Goal: Information Seeking & Learning: Understand process/instructions

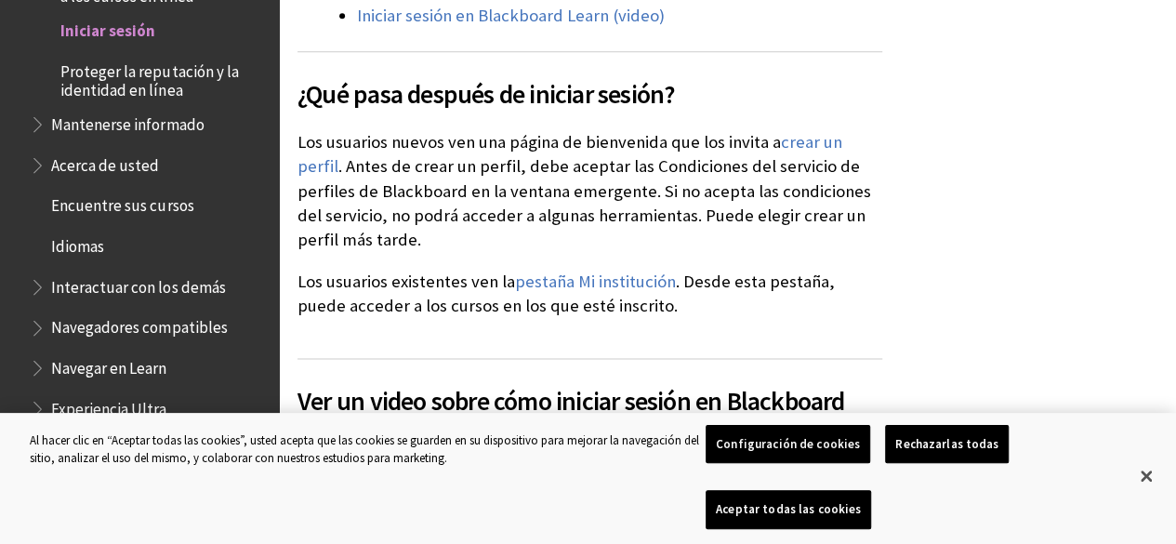
scroll to position [1117, 0]
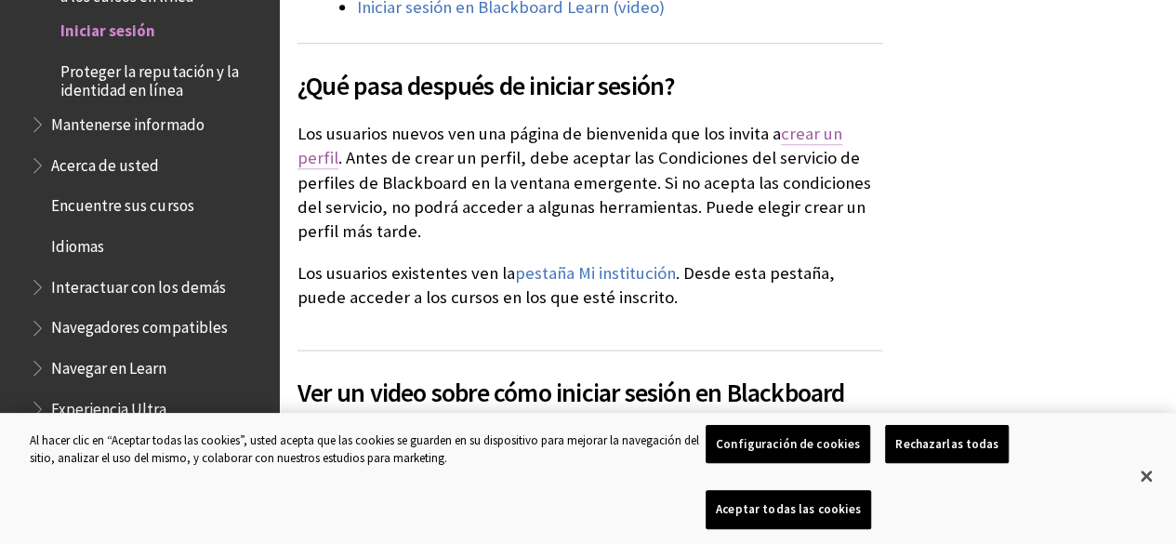
click at [810, 132] on link "crear un perfil" at bounding box center [569, 146] width 545 height 46
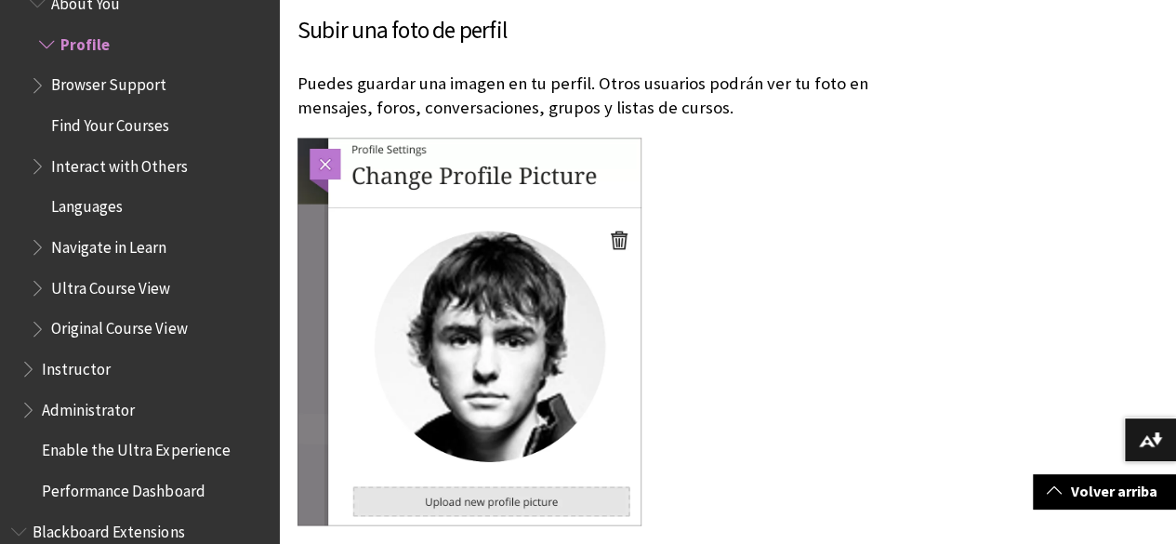
scroll to position [1384, 0]
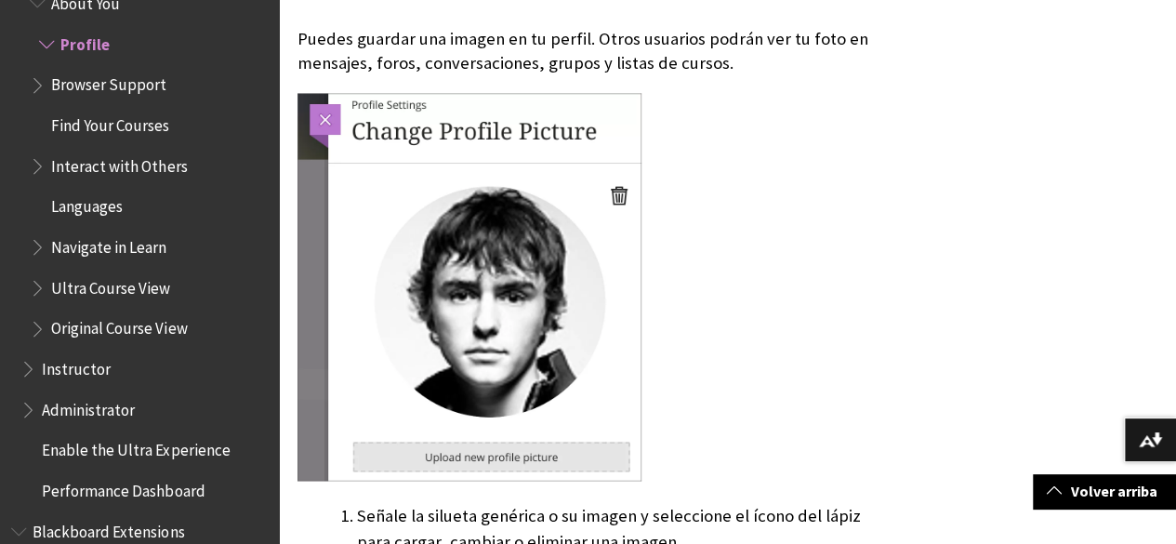
click at [617, 200] on img at bounding box center [469, 287] width 344 height 388
click at [328, 122] on img at bounding box center [469, 287] width 344 height 388
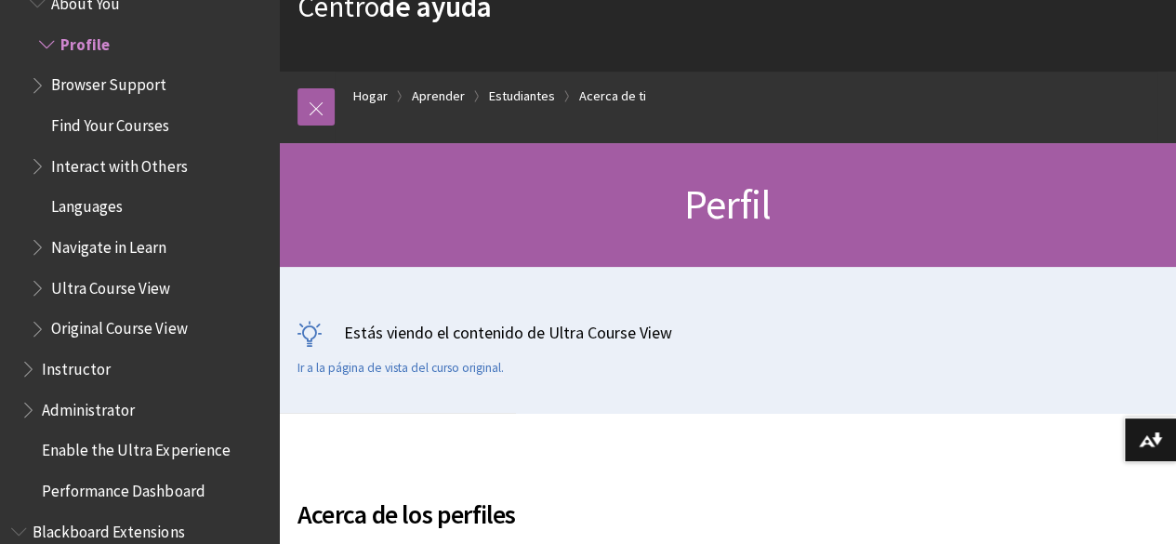
scroll to position [137, 0]
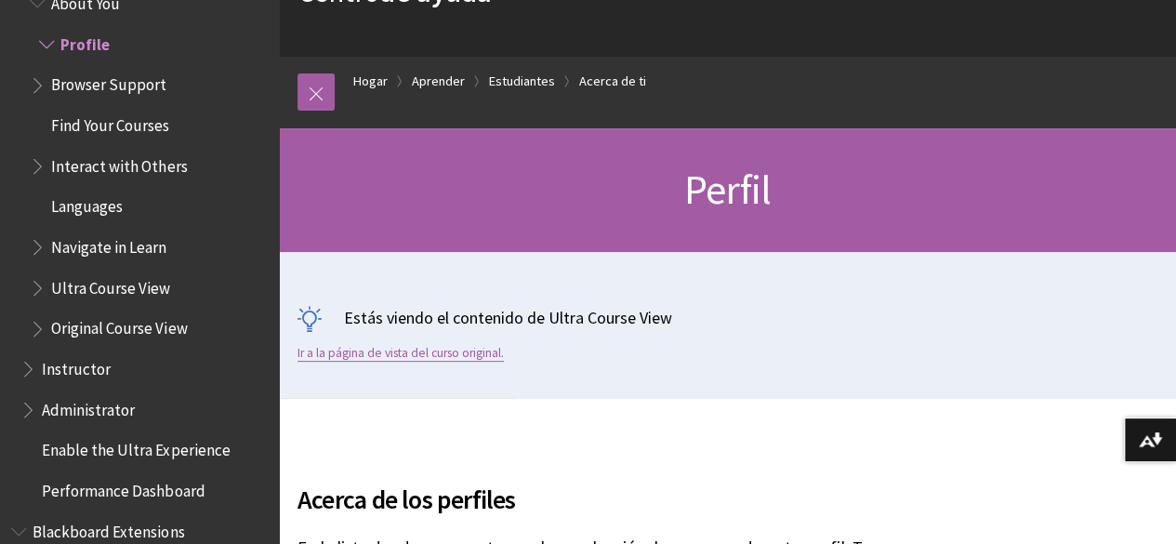
click at [436, 352] on font "Ir a la página de vista del curso original." at bounding box center [400, 353] width 206 height 16
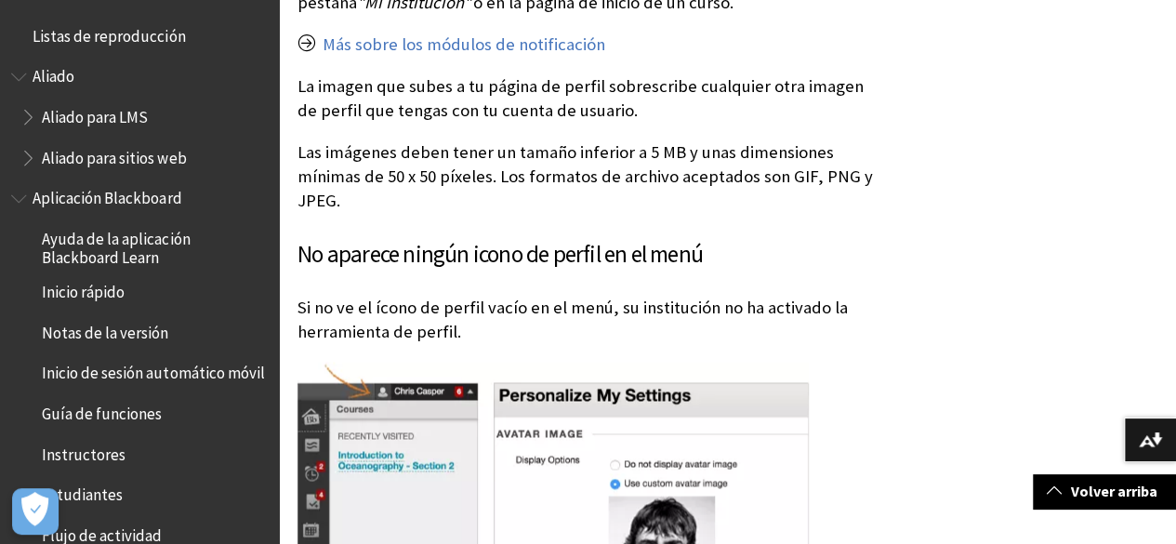
scroll to position [2801, 0]
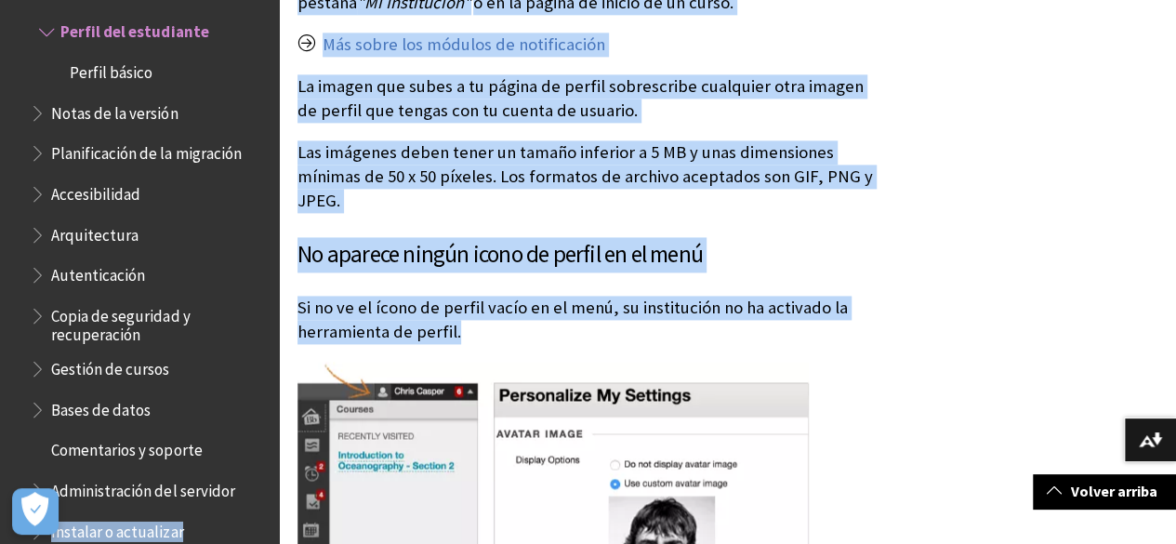
drag, startPoint x: 281, startPoint y: 356, endPoint x: 264, endPoint y: 484, distance: 129.3
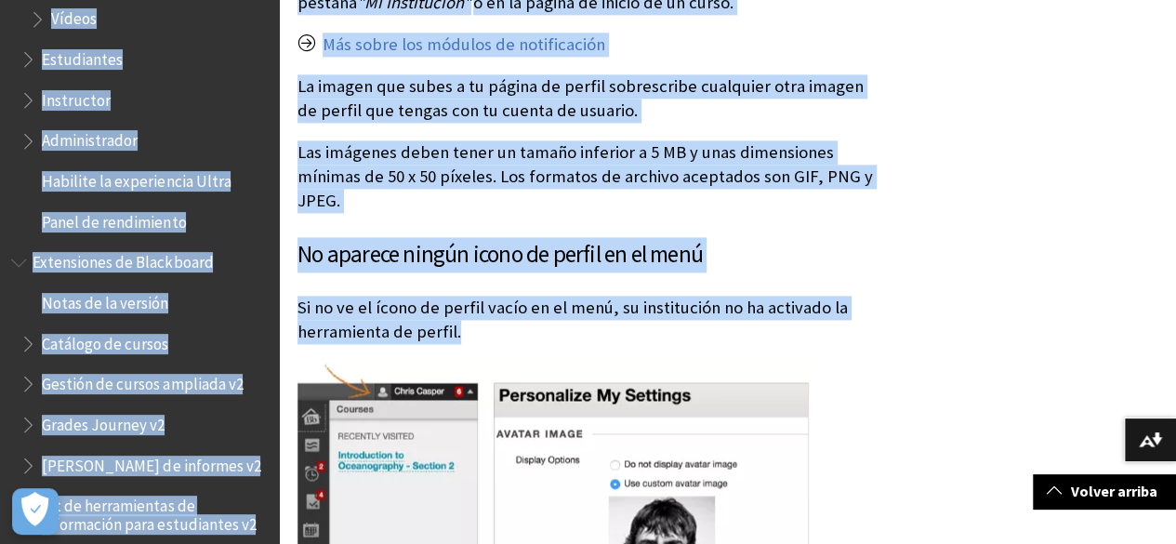
scroll to position [3930, 0]
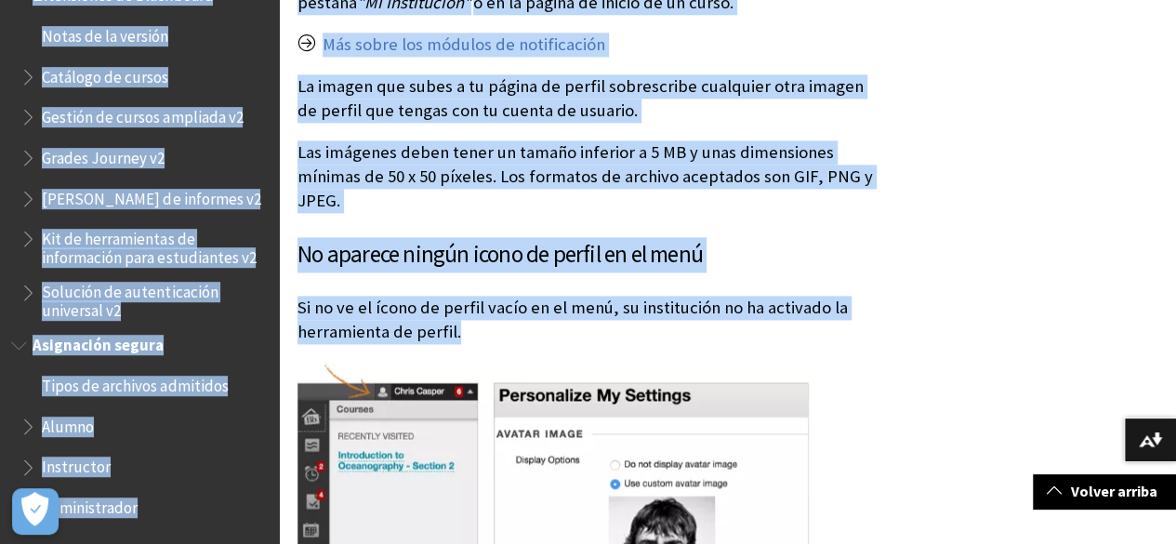
click at [236, 512] on span "Administrador" at bounding box center [143, 508] width 247 height 32
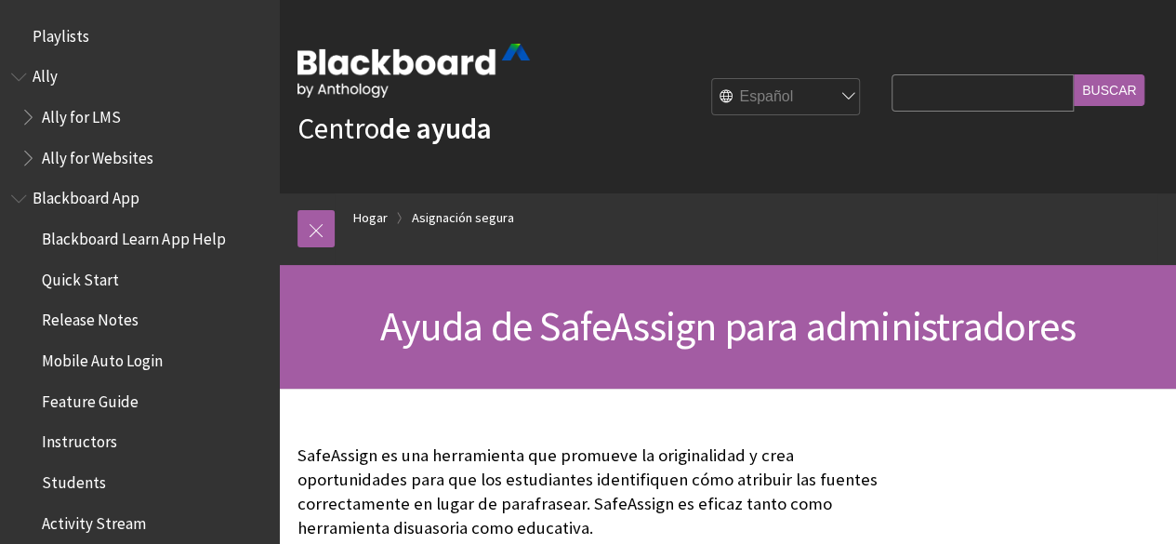
scroll to position [2324, 0]
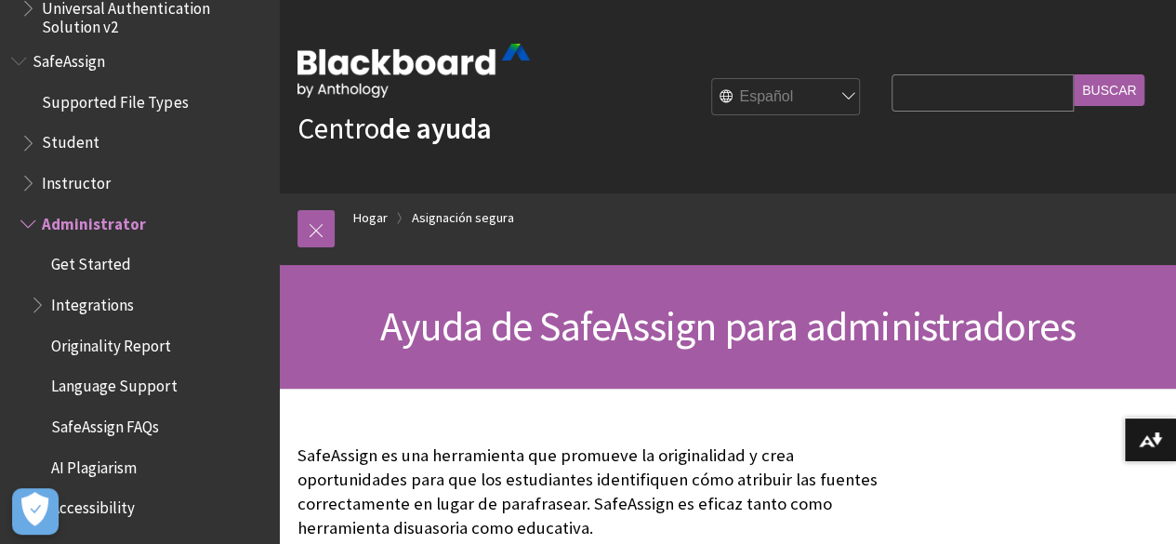
click at [105, 187] on span "Instructor" at bounding box center [76, 179] width 69 height 25
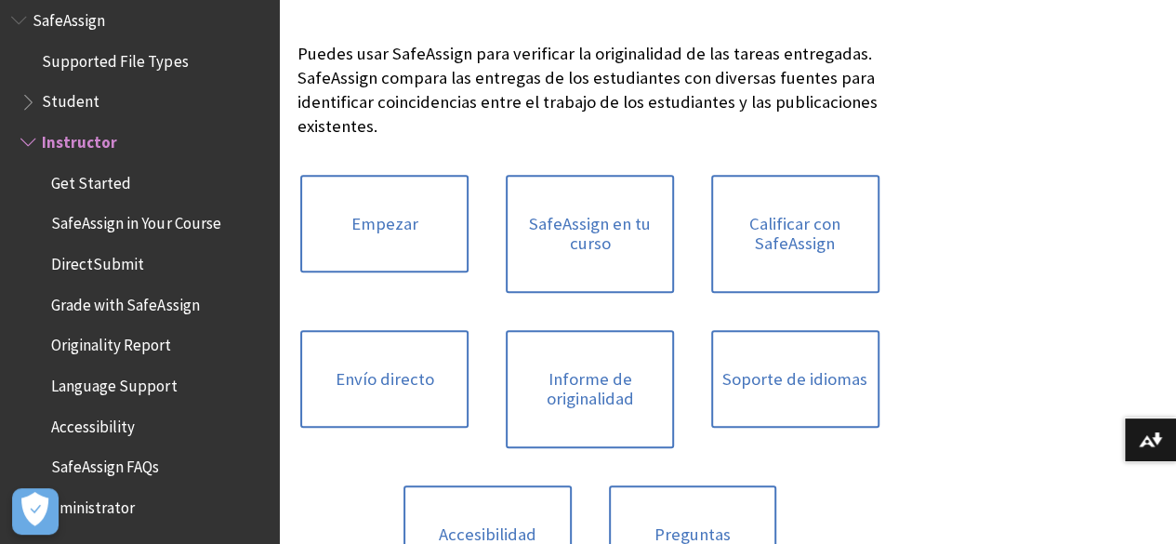
scroll to position [454, 0]
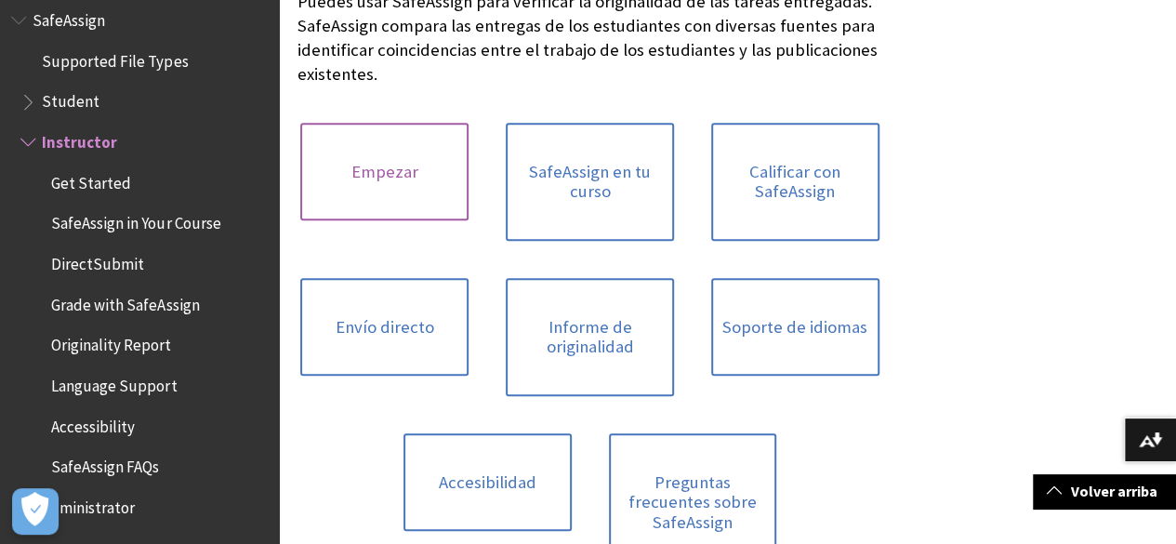
click at [370, 168] on font "Empezar" at bounding box center [384, 171] width 67 height 21
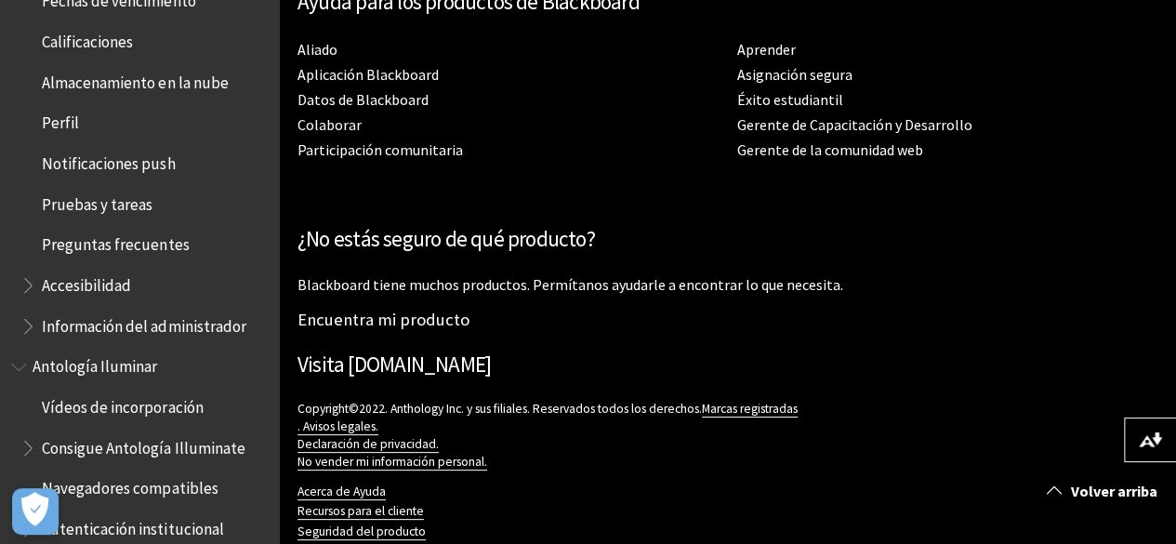
scroll to position [815, 0]
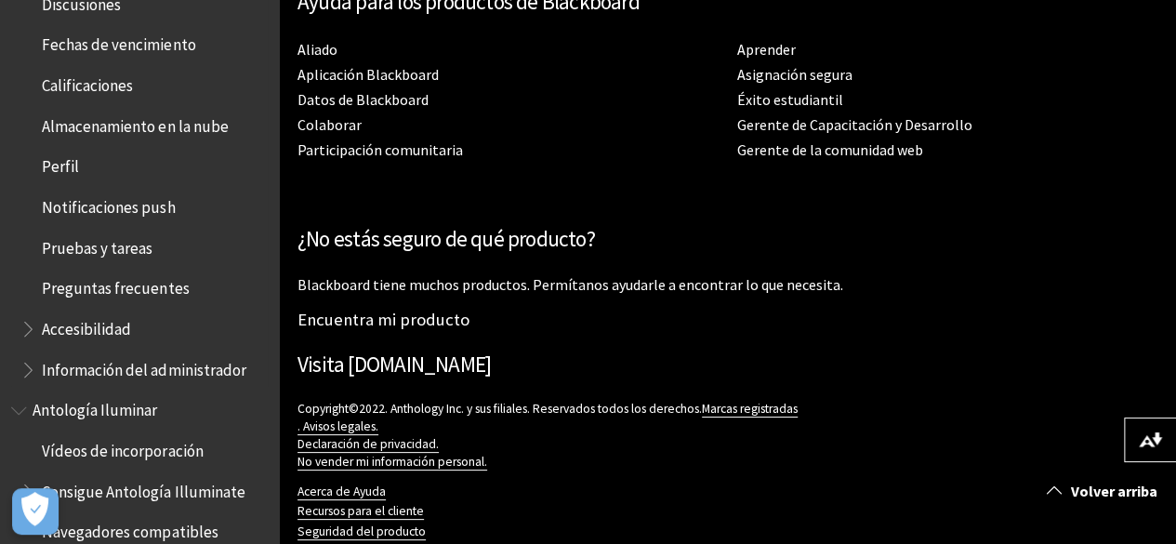
click at [59, 168] on span "Perfil" at bounding box center [60, 163] width 37 height 25
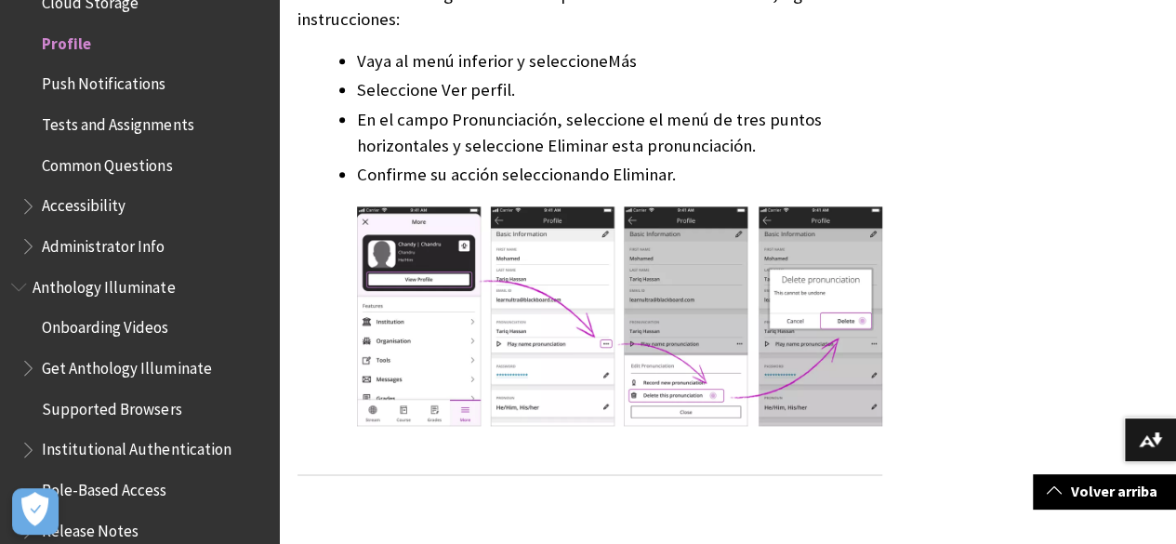
scroll to position [8077, 0]
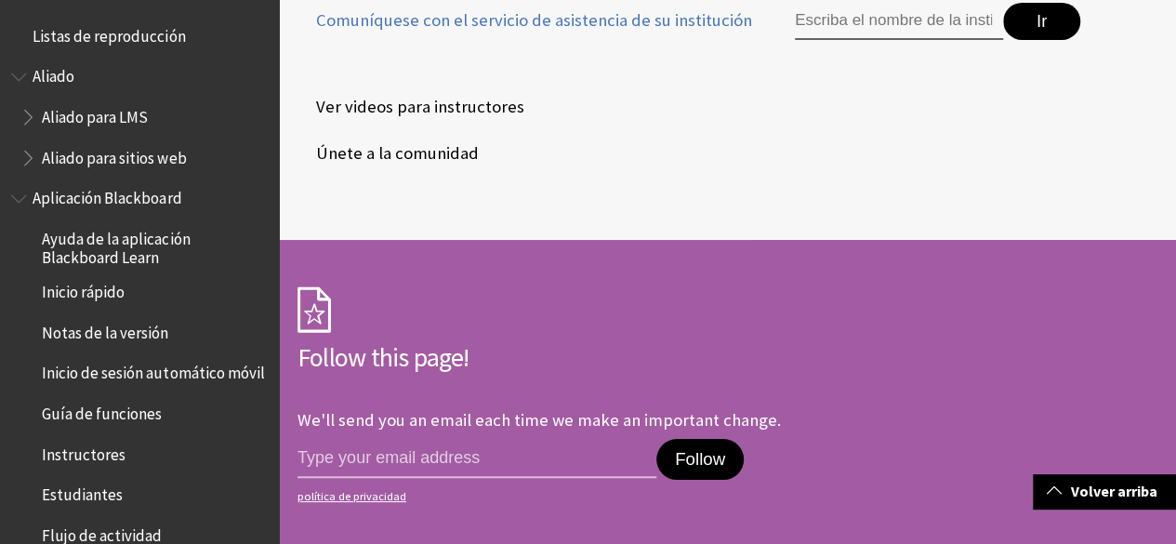
scroll to position [2428, 0]
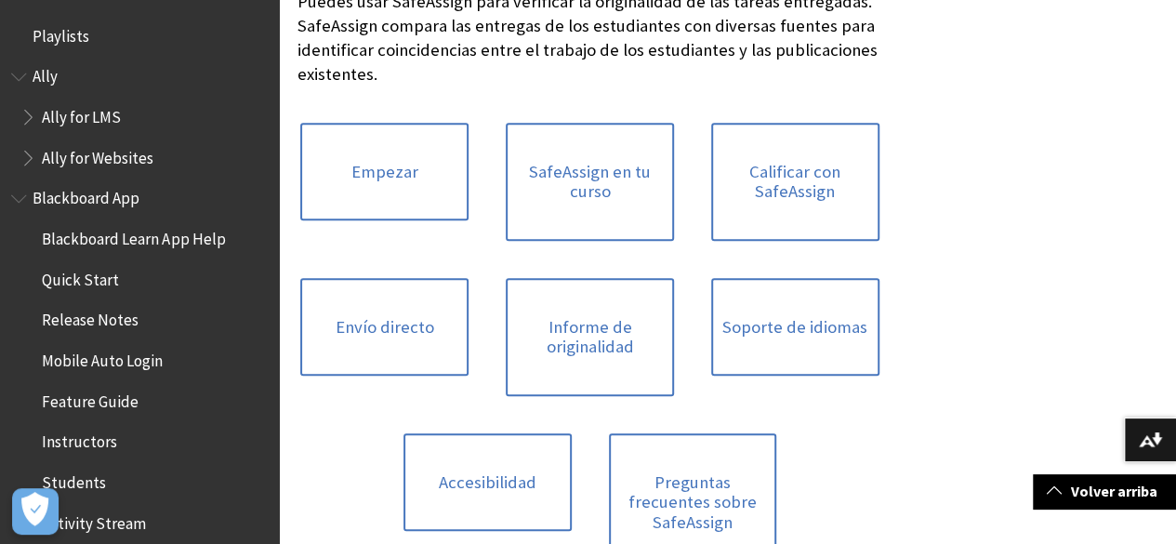
scroll to position [2365, 0]
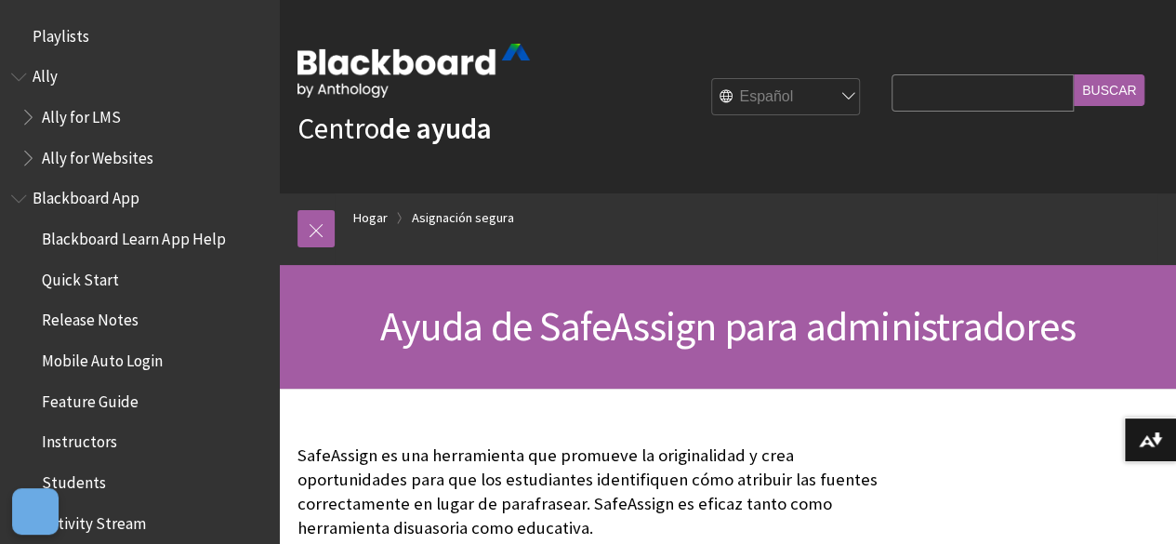
scroll to position [2324, 0]
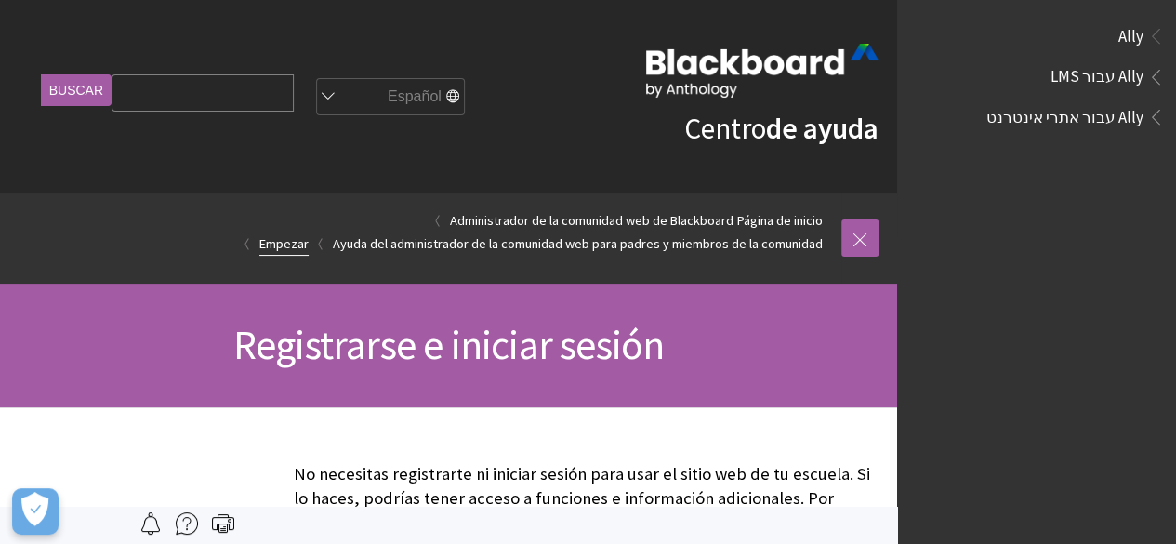
click at [283, 246] on font "Empezar" at bounding box center [283, 243] width 49 height 17
